Goal: Transaction & Acquisition: Book appointment/travel/reservation

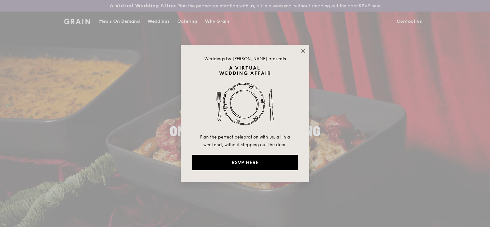
click at [304, 50] on icon at bounding box center [303, 51] width 6 height 6
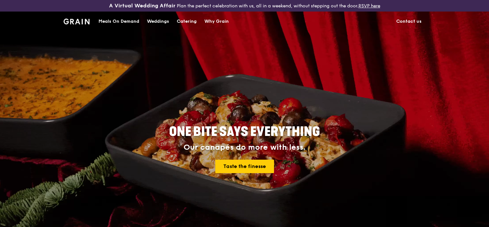
click at [189, 21] on div "Catering" at bounding box center [187, 21] width 20 height 19
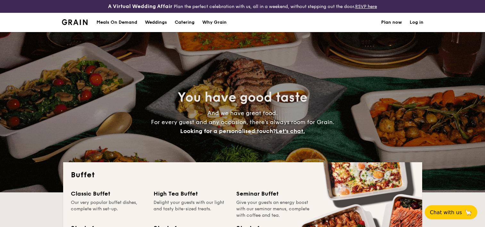
select select
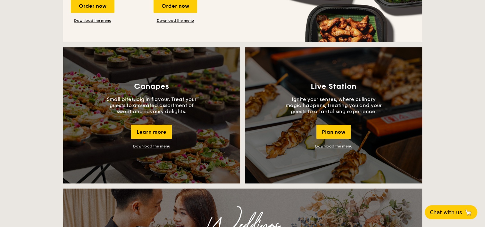
scroll to position [545, 0]
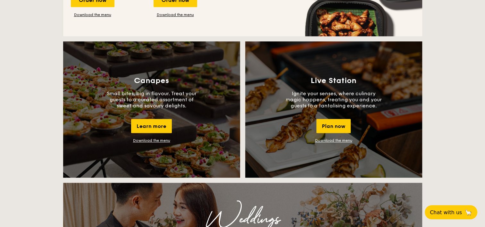
click at [154, 140] on link "Download the menu" at bounding box center [151, 140] width 37 height 4
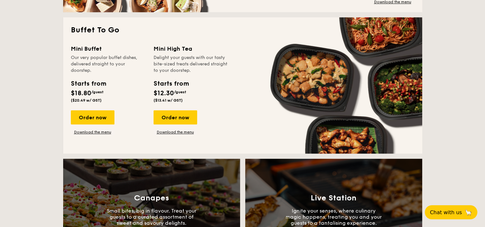
scroll to position [417, 0]
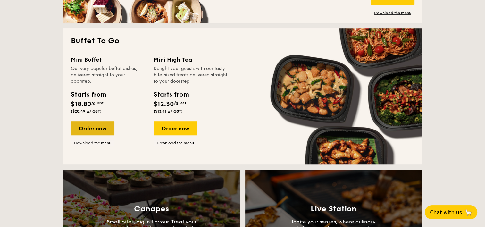
click at [91, 127] on div "Order now" at bounding box center [93, 128] width 44 height 14
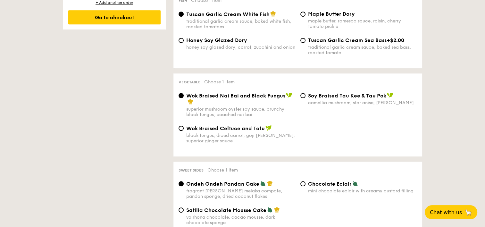
scroll to position [449, 0]
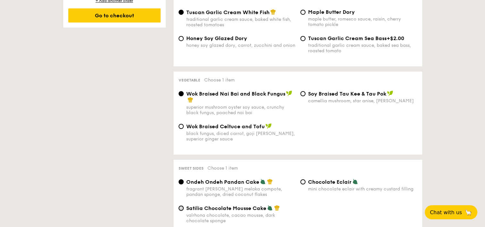
click at [181, 211] on input "Satilia Chocolate Mousse Cake valrhona chocolate, cacao mousse, dark chocolate …" at bounding box center [181, 208] width 5 height 5
radio input "true"
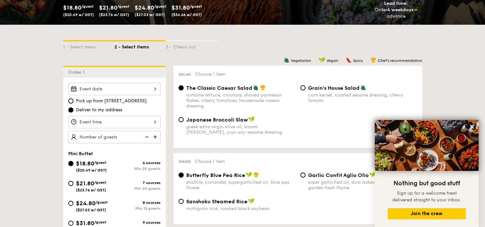
scroll to position [128, 0]
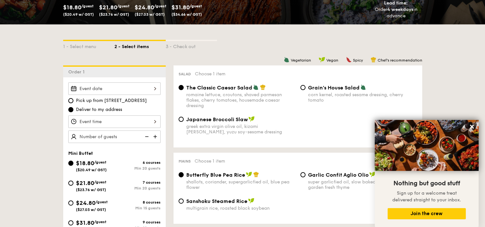
click at [155, 88] on div at bounding box center [114, 88] width 92 height 13
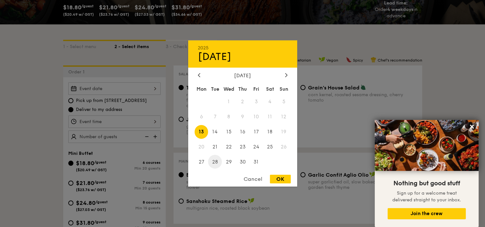
click at [215, 159] on span "28" at bounding box center [215, 162] width 14 height 14
click at [276, 178] on div "OK" at bounding box center [280, 179] width 21 height 9
type input "Oct 28, 2025"
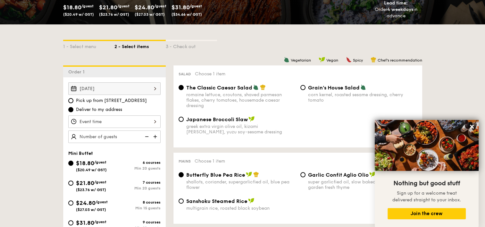
click at [154, 122] on div "12 1 2 3 4 5 6 7 8 9 10 11 00 15 30 45 am pm Cancel OK" at bounding box center [114, 121] width 92 height 13
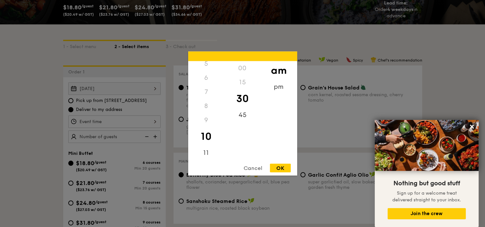
scroll to position [76, 0]
click at [204, 78] on div "6" at bounding box center [206, 77] width 36 height 14
click at [278, 87] on div "pm" at bounding box center [279, 89] width 36 height 19
click at [207, 79] on div "6" at bounding box center [206, 79] width 36 height 19
click at [243, 70] on div "00" at bounding box center [243, 70] width 36 height 19
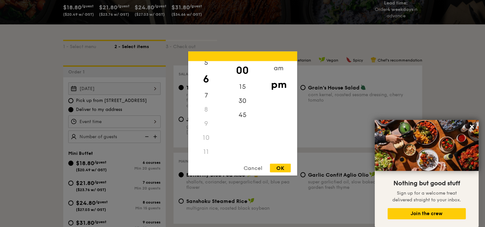
click at [280, 166] on div "OK" at bounding box center [280, 168] width 21 height 9
type input "6:00PM"
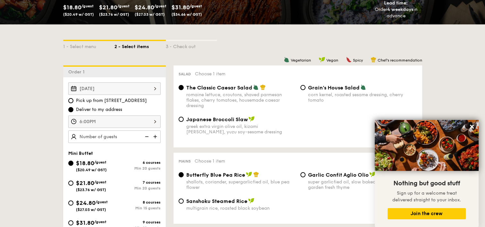
click at [155, 136] on img at bounding box center [156, 137] width 10 height 12
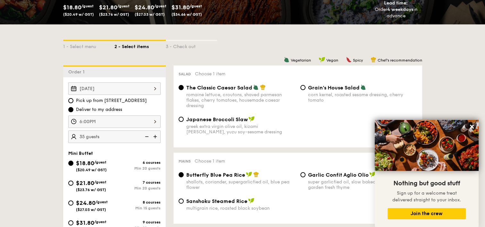
type input "40 guests"
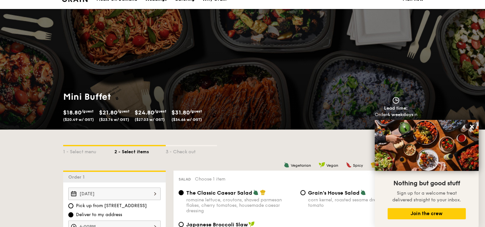
scroll to position [0, 0]
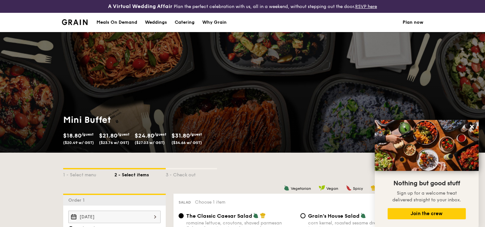
click at [213, 22] on div "Why Grain" at bounding box center [214, 22] width 24 height 19
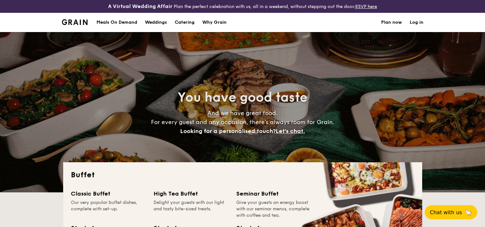
select select
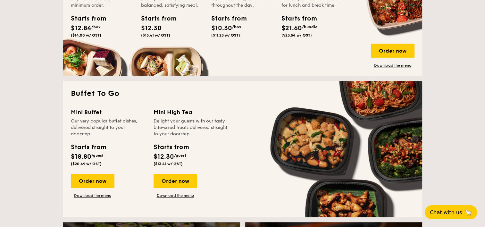
scroll to position [385, 0]
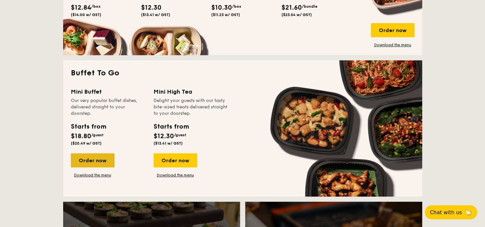
click at [99, 160] on div "Order now" at bounding box center [93, 160] width 44 height 14
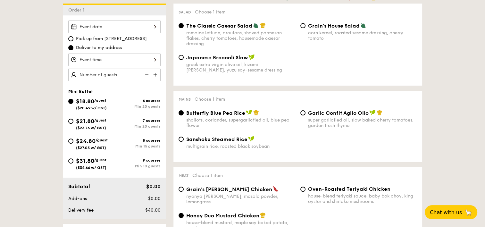
scroll to position [192, 0]
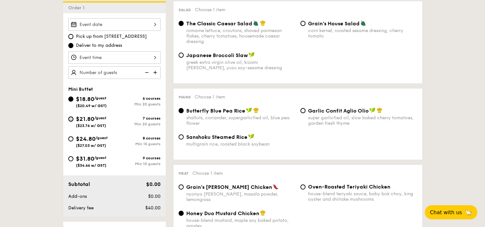
click at [71, 118] on input "$21.80 /guest ($23.76 w/ GST) 7 courses Min 20 guests" at bounding box center [70, 118] width 5 height 5
radio input "true"
radio input "false"
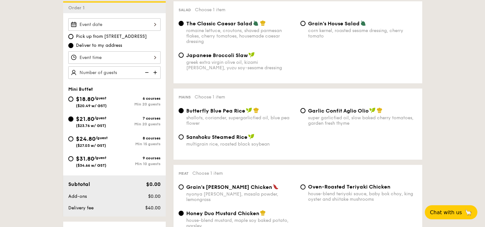
radio input "true"
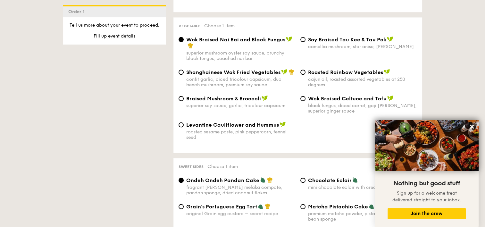
scroll to position [834, 0]
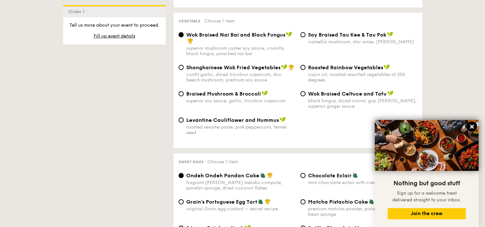
click at [472, 126] on icon at bounding box center [472, 127] width 6 height 6
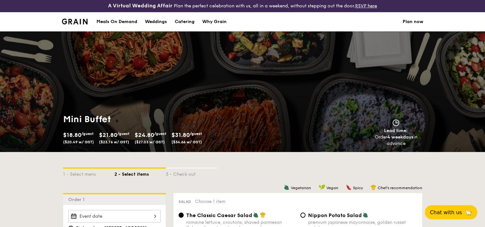
scroll to position [0, 0]
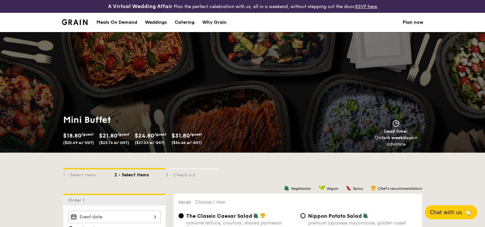
click at [416, 21] on link "Plan now" at bounding box center [413, 22] width 21 height 19
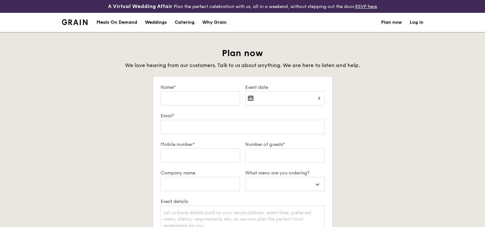
select select
